Goal: Feedback & Contribution: Submit feedback/report problem

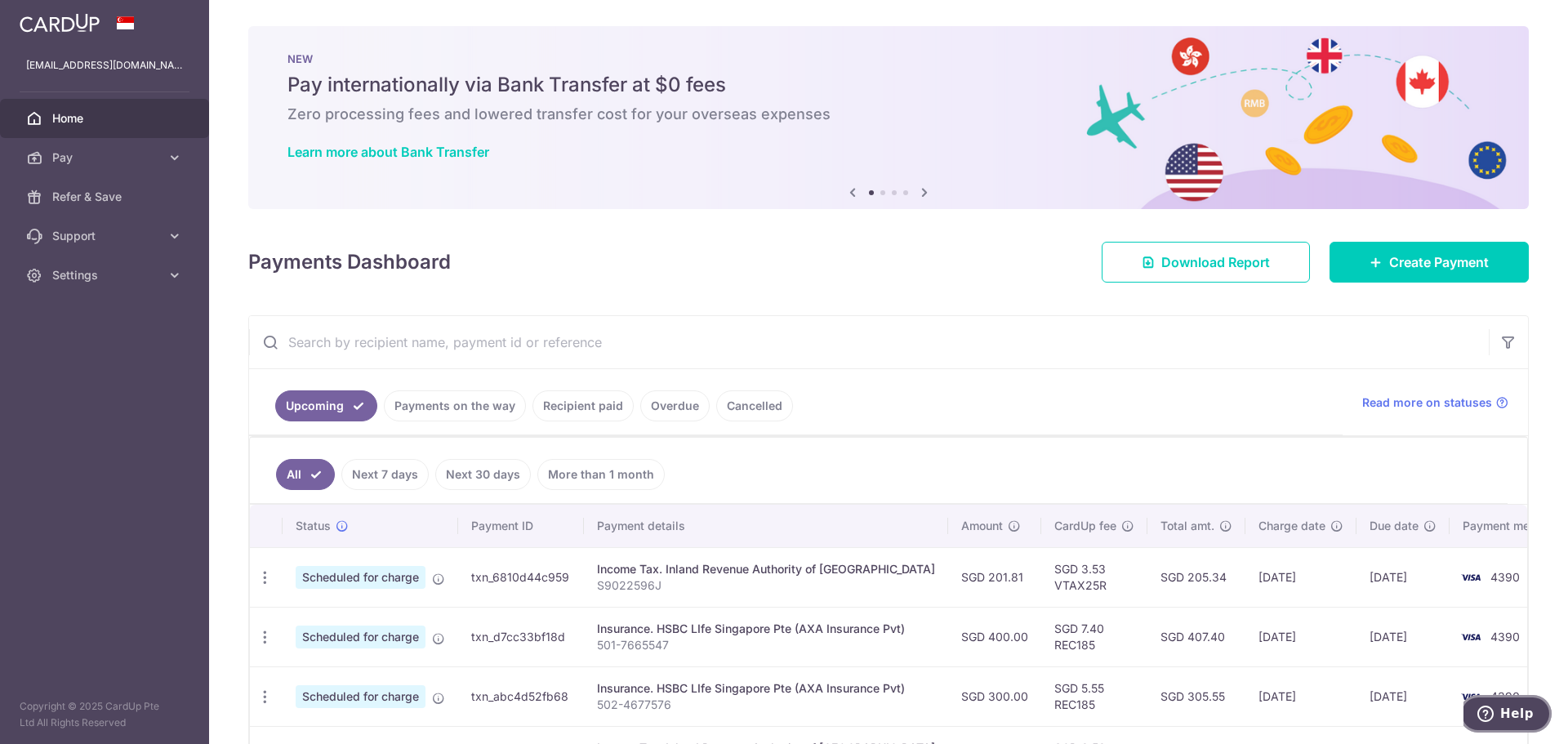
click at [1517, 703] on button "Help" at bounding box center [1505, 714] width 93 height 37
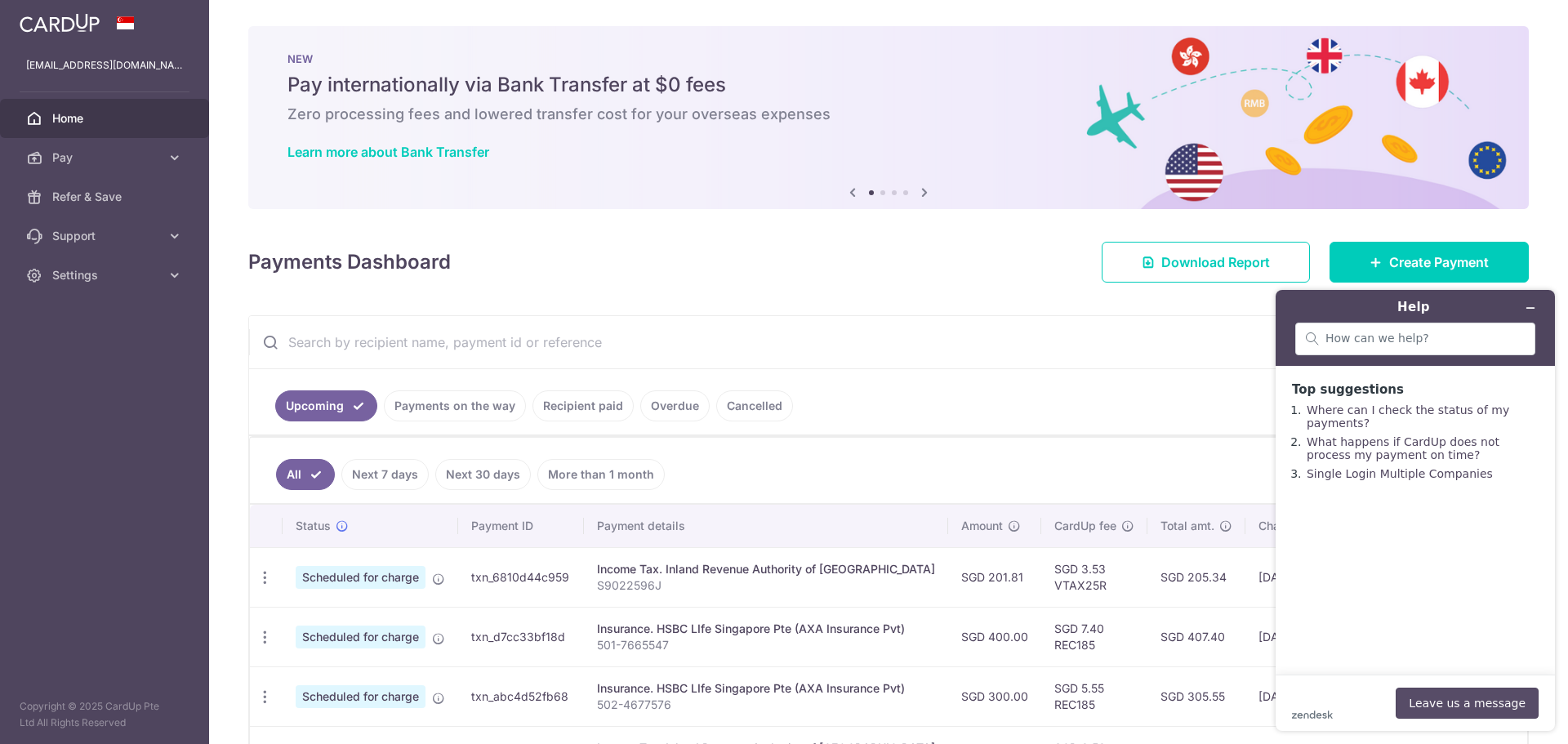
click at [1475, 704] on button "Leave us a message" at bounding box center [1467, 704] width 142 height 31
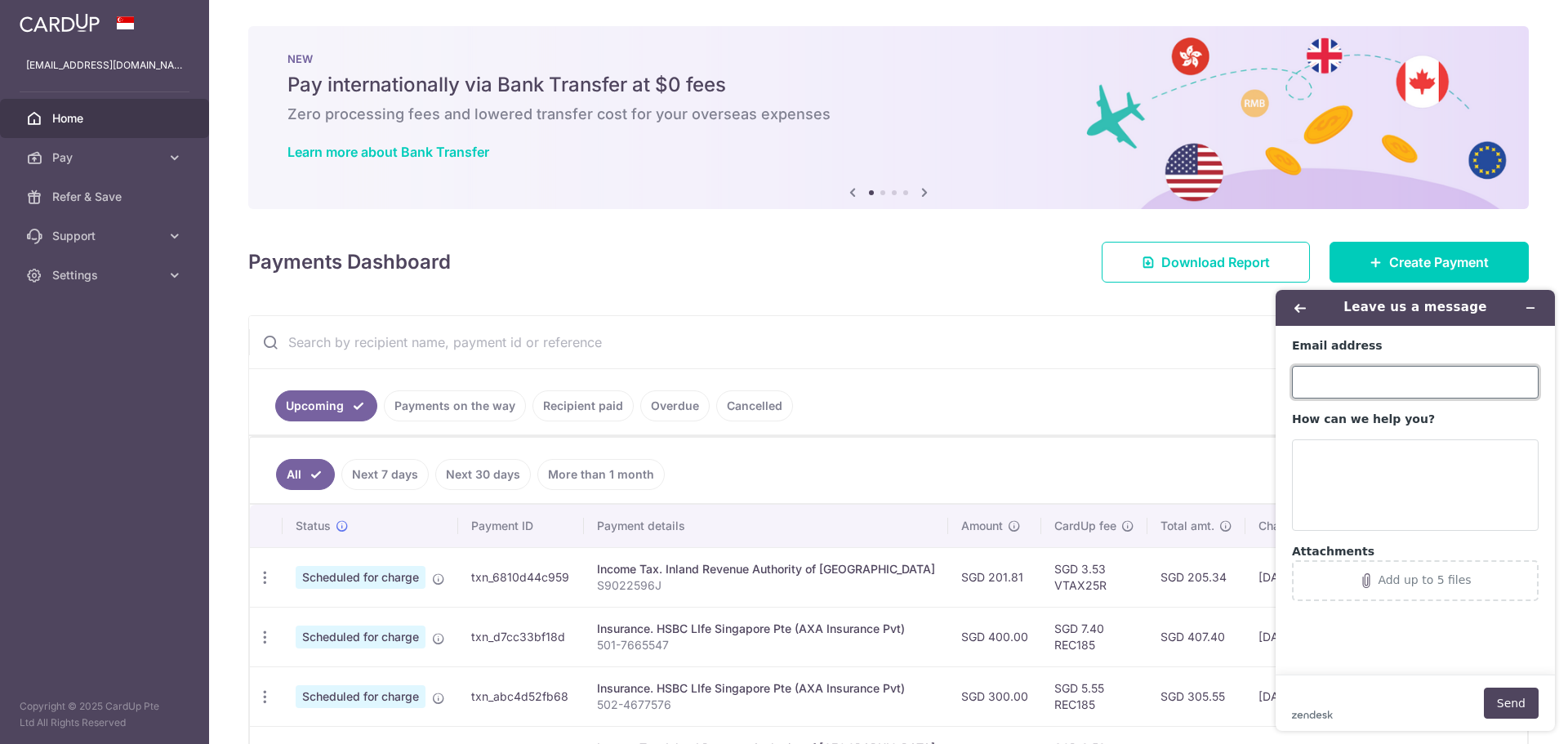
click at [1364, 378] on input "Email address" at bounding box center [1415, 382] width 247 height 32
type input "[EMAIL_ADDRESS][DOMAIN_NAME]"
click at [1341, 472] on textarea "How can we help you?" at bounding box center [1415, 485] width 247 height 92
paste textarea "I"
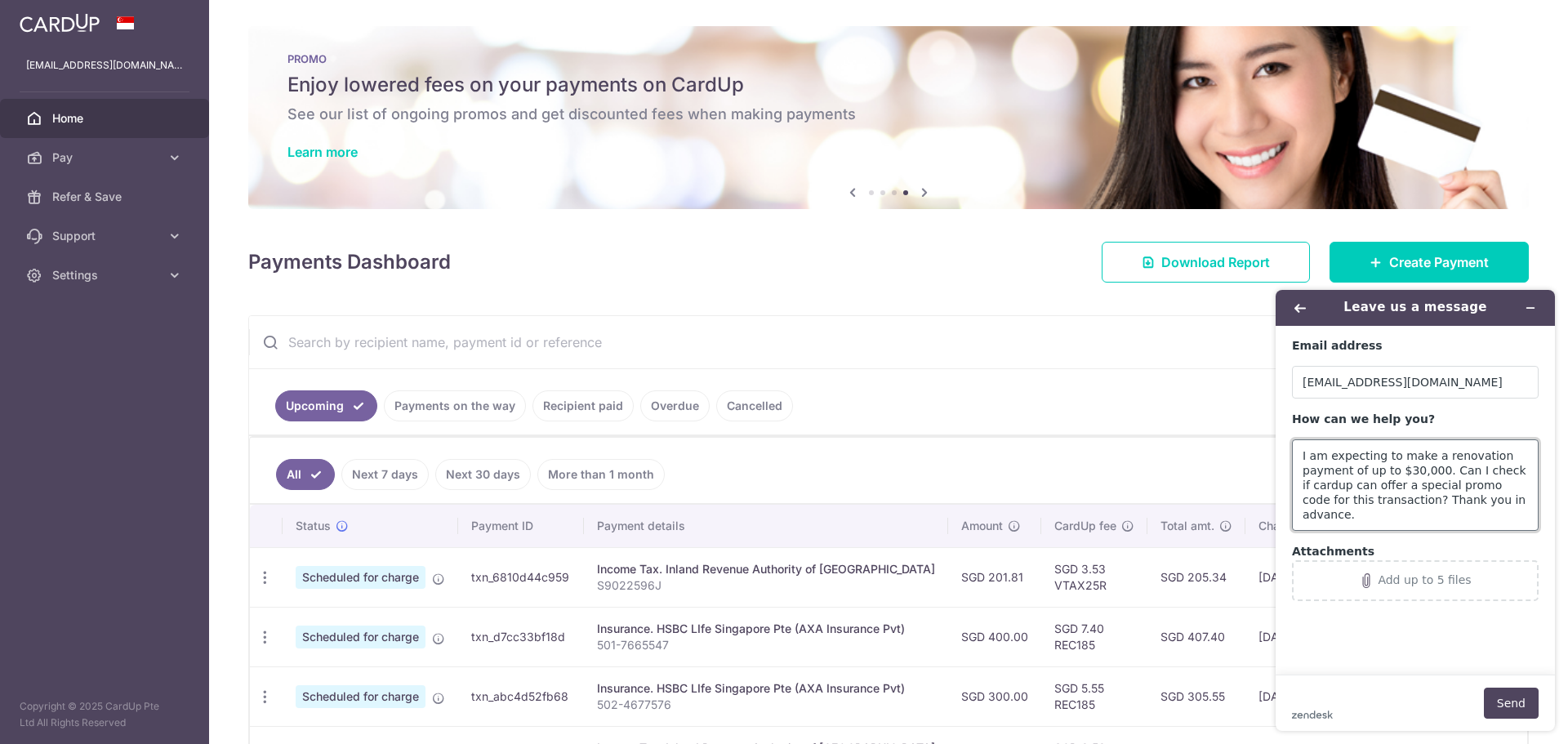
click at [1436, 469] on textarea "I am expecting to make a renovation payment of up to $30,000. Can I check if ca…" at bounding box center [1415, 485] width 247 height 92
type textarea "I am expecting to make a renovation payment of up to $30,000. Can I check if ca…"
click at [1509, 702] on button "Send" at bounding box center [1511, 704] width 55 height 31
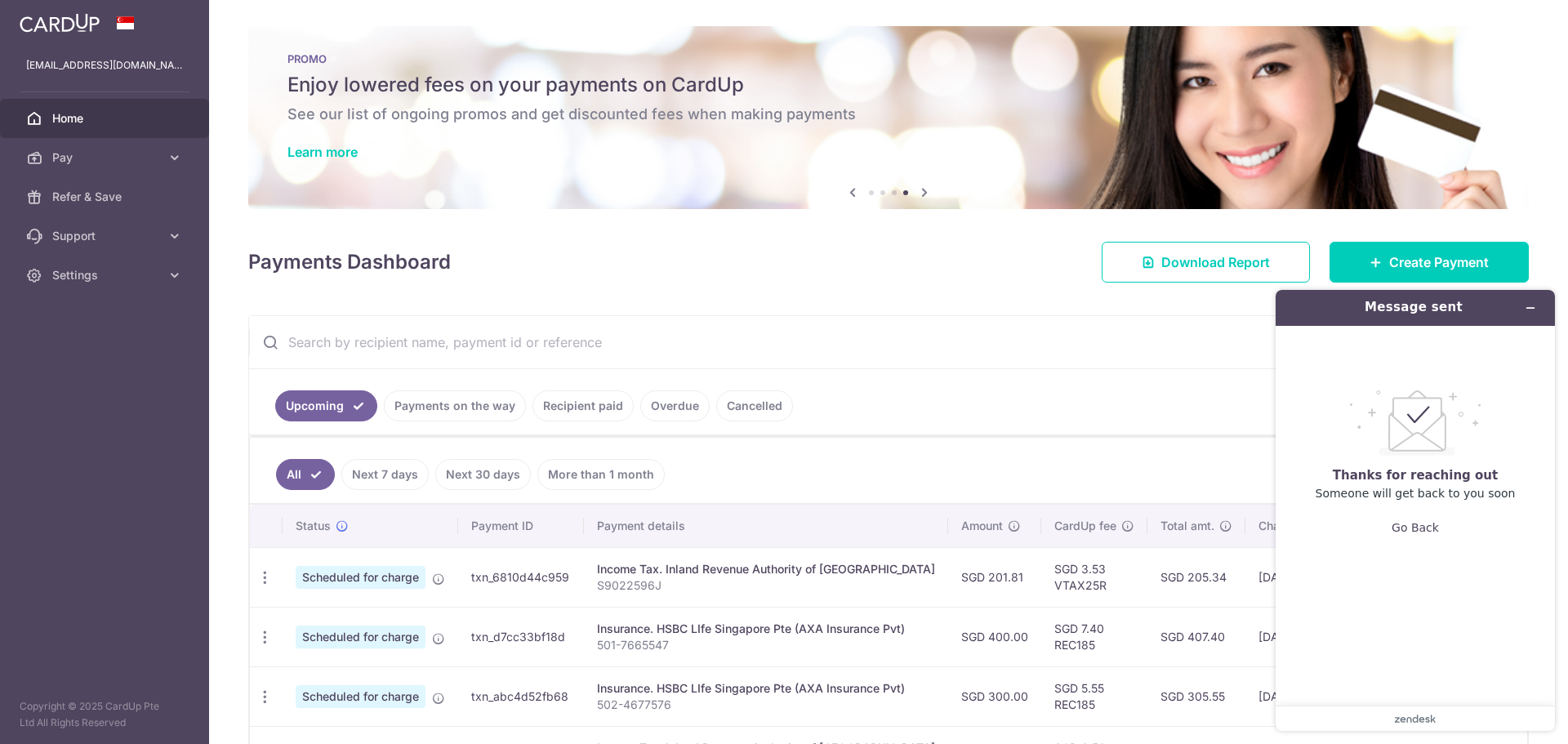
click at [877, 380] on ul "Upcoming Payments on the way Recipient paid Overdue Cancelled" at bounding box center [795, 402] width 1094 height 66
